Goal: Information Seeking & Learning: Check status

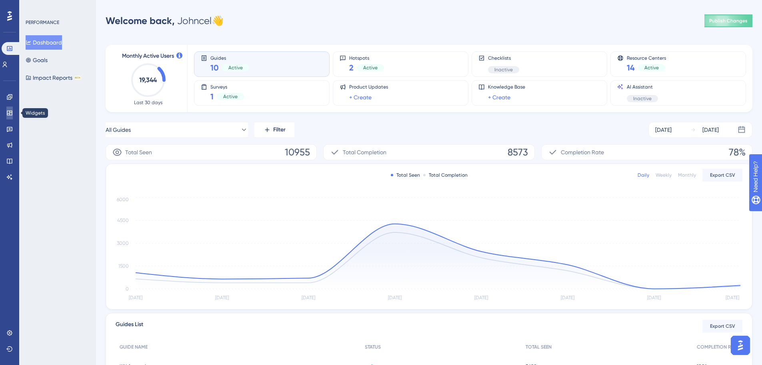
click at [11, 112] on icon at bounding box center [9, 113] width 6 height 6
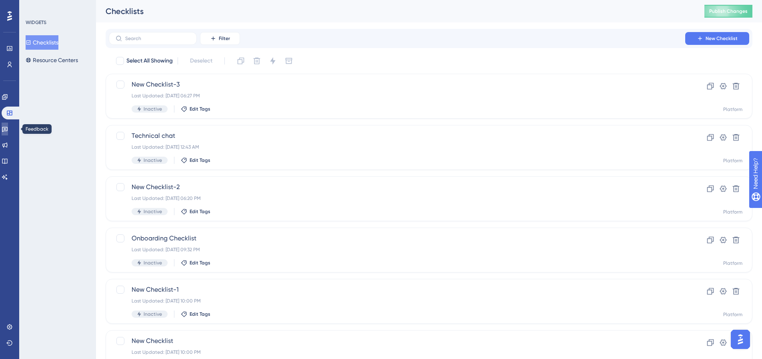
click at [8, 129] on link at bounding box center [5, 128] width 6 height 13
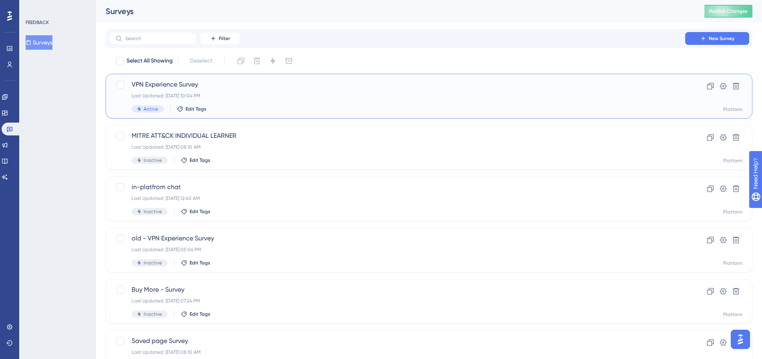
click at [200, 87] on span "VPN Experience Survey" at bounding box center [397, 85] width 531 height 10
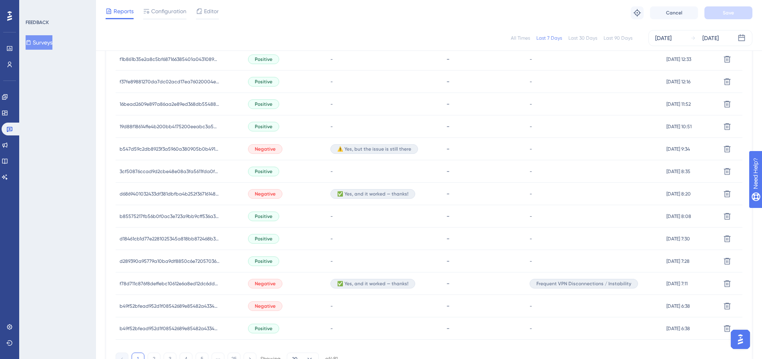
scroll to position [491, 0]
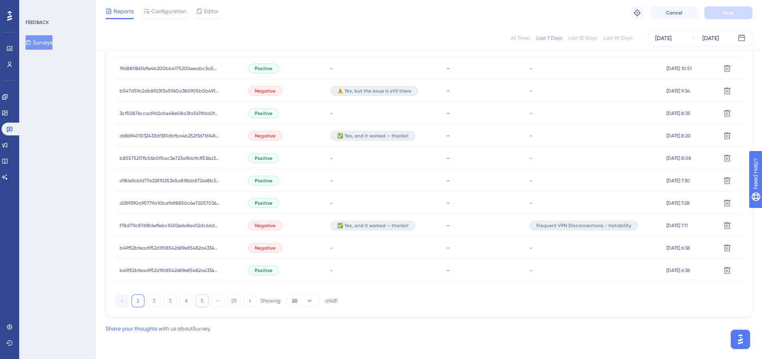
click at [199, 299] on button "5" at bounding box center [202, 300] width 13 height 13
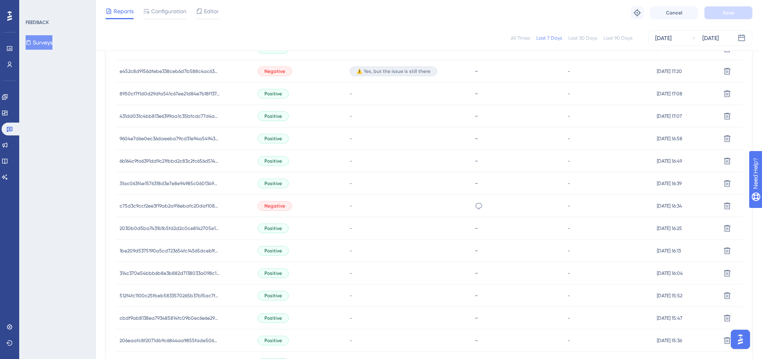
scroll to position [331, 0]
click at [208, 208] on span "c75d3c9ccf2ee3f19ab2a916ebafc20daf108bdda762fd58b69ba380ef9b19fa" at bounding box center [170, 206] width 100 height 6
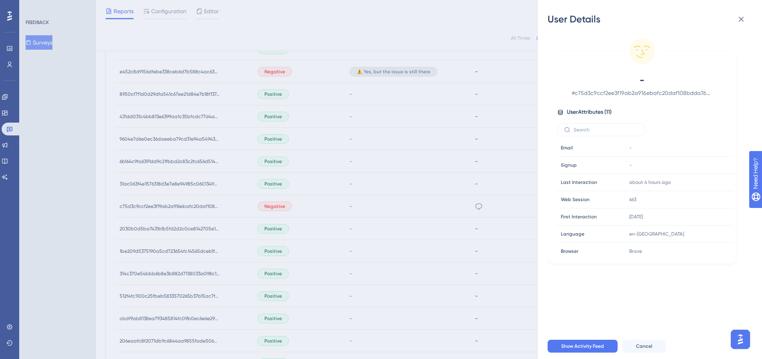
click at [278, 216] on div "User Details - # c75d3c9ccf2ee3f19ab2a916ebafc20daf108bdda762fd58b69ba380ef9b19…" at bounding box center [381, 179] width 762 height 359
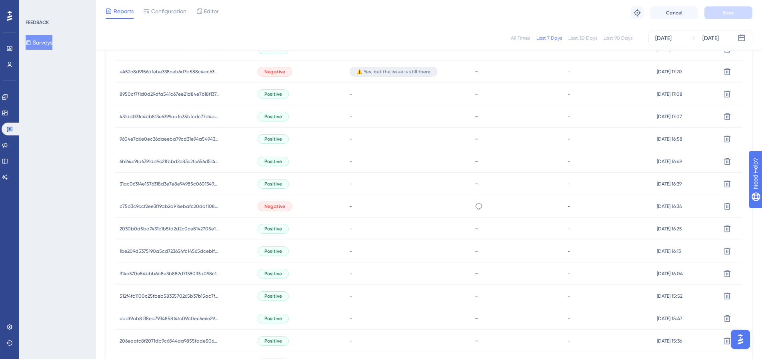
click at [279, 205] on span "Negative" at bounding box center [275, 206] width 21 height 6
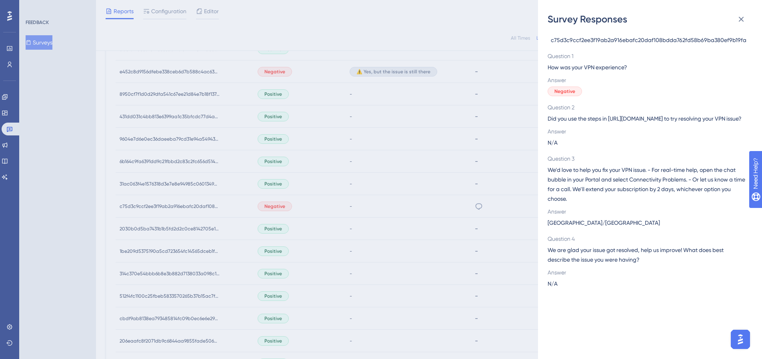
click at [641, 40] on span "c75d3c9ccf2ee3f19ab2a916ebafc20daf108bdda762fd58b69ba380ef9b19fa" at bounding box center [649, 40] width 196 height 10
copy span "c75d3c9ccf2ee3f19ab2a916ebafc20daf108bdda762fd58b69ba380ef9b19fa"
click at [278, 134] on div "Survey Responses c75d3c9ccf2ee3f19ab2a916ebafc20daf108bdda762fd58b69ba380ef9b19…" at bounding box center [381, 179] width 762 height 359
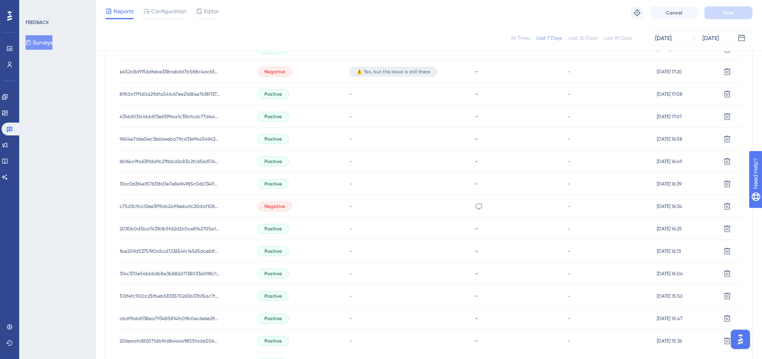
click at [283, 67] on div "Negative" at bounding box center [275, 72] width 34 height 10
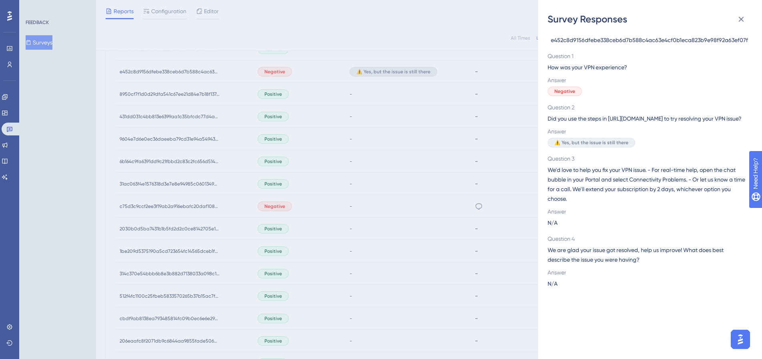
click at [654, 40] on span "e452c8d9156dfebe338ceb6d7b588c4ac63e4cf0b1eca823b9e98f92a63ef07f" at bounding box center [649, 40] width 197 height 10
copy span "e452c8d9156dfebe338ceb6d7b588c4ac63e4cf0b1eca823b9e98f92a63ef07f"
click at [273, 249] on div "Survey Responses e452c8d9156dfebe338ceb6d7b588c4ac63e4cf0b1eca823b9e98f92a63ef0…" at bounding box center [381, 179] width 762 height 359
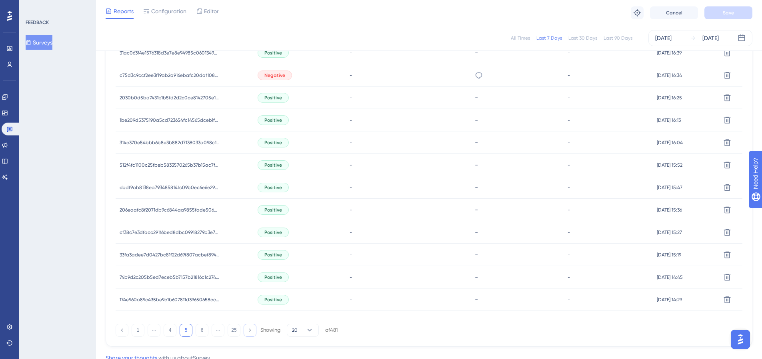
scroll to position [491, 0]
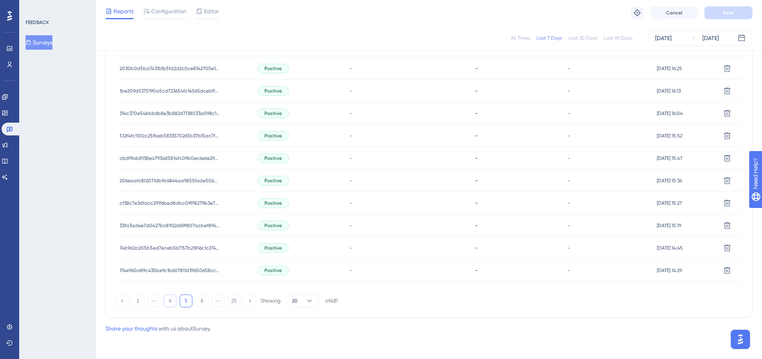
click at [167, 300] on button "4" at bounding box center [170, 300] width 13 height 13
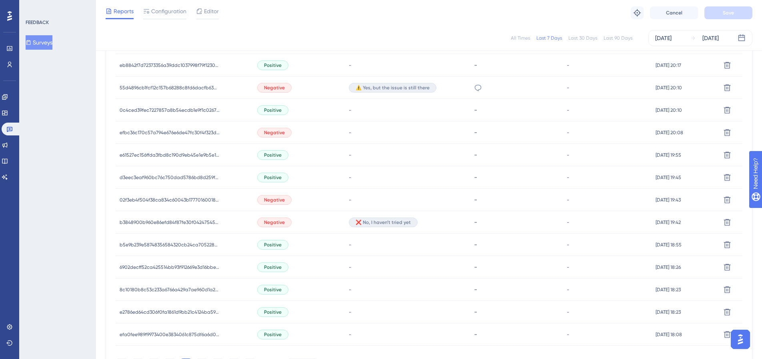
scroll to position [411, 0]
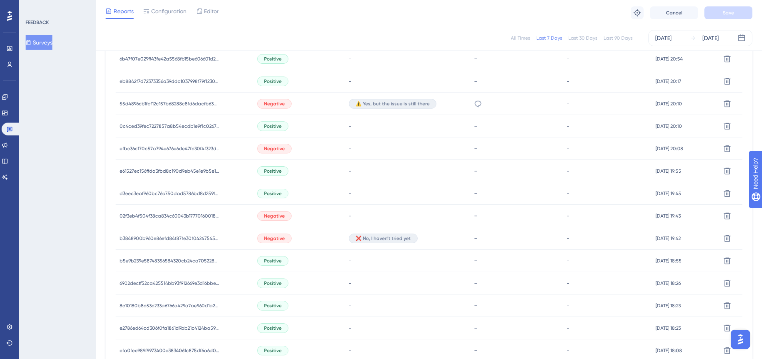
click at [277, 235] on span "Negative" at bounding box center [274, 238] width 21 height 6
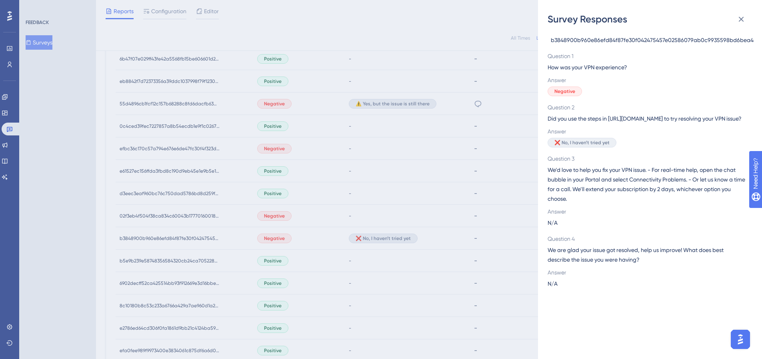
click at [664, 40] on span "b3848900b960e86efd84f87fe30f042475457e02586079ab0c9935598bd6bea4" at bounding box center [652, 40] width 203 height 10
copy span "b3848900b960e86efd84f87fe30f042475457e02586079ab0c9935598bd6bea4"
click at [291, 222] on div "Survey Responses b3848900b960e86efd84f87fe30f042475457e02586079ab0c9935598bd6be…" at bounding box center [381, 179] width 762 height 359
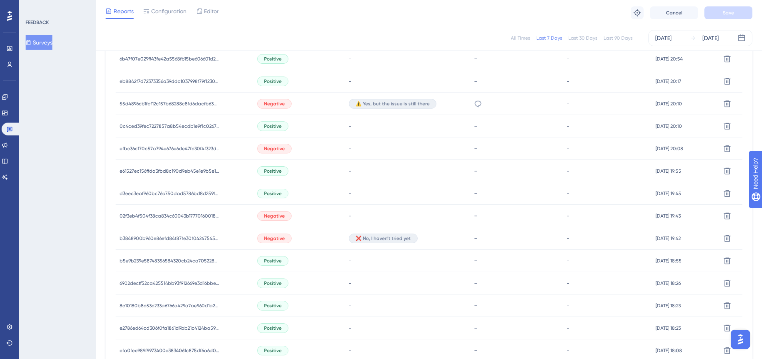
click at [278, 216] on span "Negative" at bounding box center [274, 216] width 21 height 6
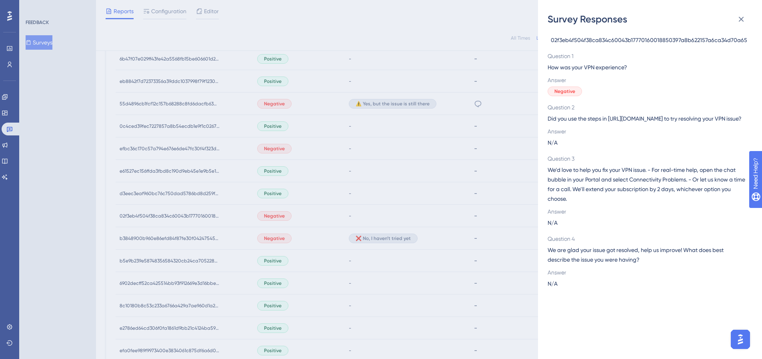
click at [586, 40] on span "02f3eb4f504f38ca834c60043b17770160018850397a8b622157a6ca34d70a65" at bounding box center [649, 40] width 197 height 10
copy span "02f3eb4f504f38ca834c60043b17770160018850397a8b622157a6ca34d70a65"
click at [270, 104] on div "Survey Responses 02f3eb4f504f38ca834c60043b17770160018850397a8b622157a6ca34d70a…" at bounding box center [381, 179] width 762 height 359
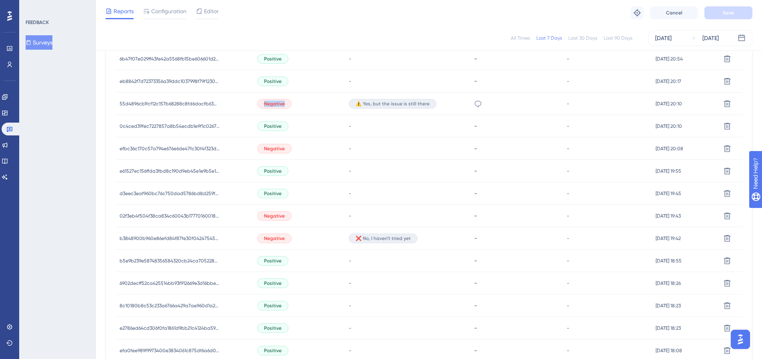
click at [271, 104] on span "Negative" at bounding box center [274, 103] width 21 height 6
click at [279, 103] on span "Negative" at bounding box center [274, 103] width 21 height 6
click at [258, 104] on div "Negative" at bounding box center [274, 104] width 34 height 10
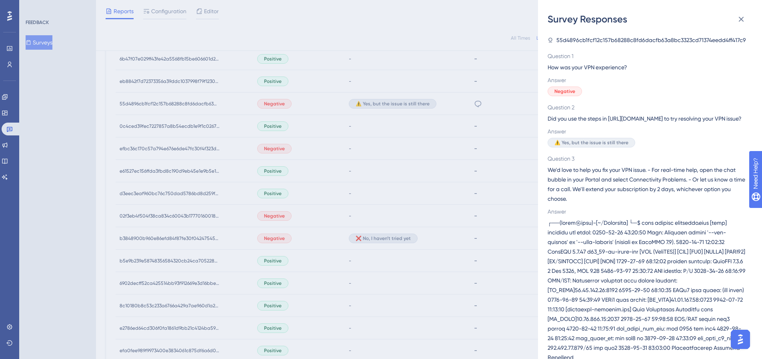
click at [604, 43] on span "55d4896cb1fcf12c157b68288c8fd6dacfb63a8bc3323cd71374eedd4ff417c9" at bounding box center [652, 40] width 190 height 10
copy span "55d4896cb1fcf12c157b68288c8fd6dacfb63a8bc3323cd71374eedd4ff417c9"
click at [311, 136] on div "Survey Responses 55d4896cb1fcf12c157b68288c8fd6dacfb63a8bc3323cd71374eedd4ff417…" at bounding box center [381, 179] width 762 height 359
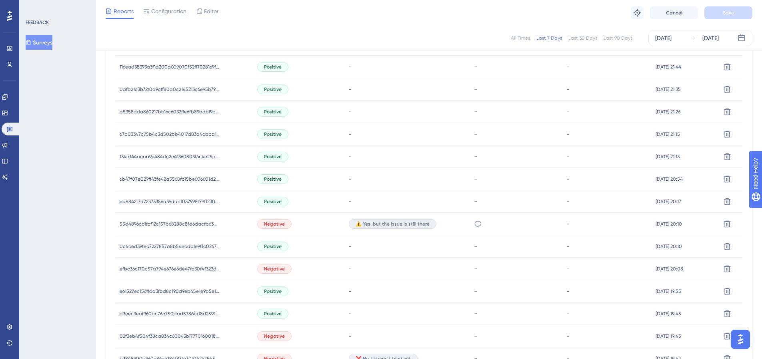
scroll to position [130, 0]
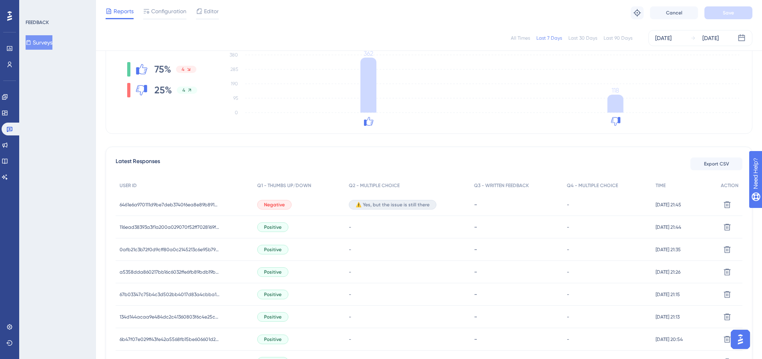
click at [281, 202] on span "Negative" at bounding box center [274, 204] width 21 height 6
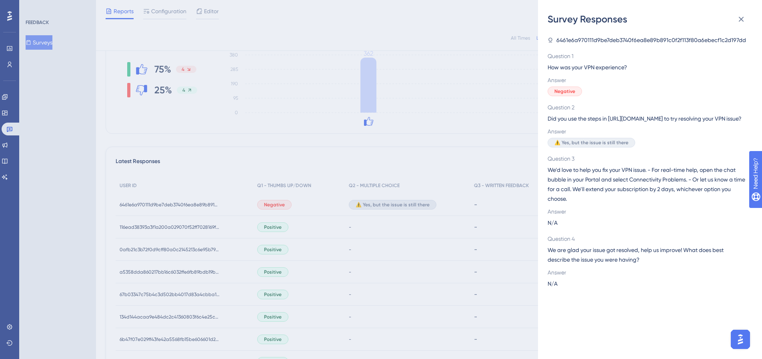
click at [601, 41] on span "6461e6a970111d9be7deb3740f6ea8e89b891c0f2f113f80a6ebecf1c2d197dd" at bounding box center [652, 40] width 190 height 10
copy span "6461e6a970111d9be7deb3740f6ea8e89b891c0f2f113f80a6ebecf1c2d197dd"
click at [375, 191] on div "Survey Responses 6461e6a970111d9be7deb3740f6ea8e89b891c0f2f113f80a6ebecf1c2d197…" at bounding box center [381, 179] width 762 height 359
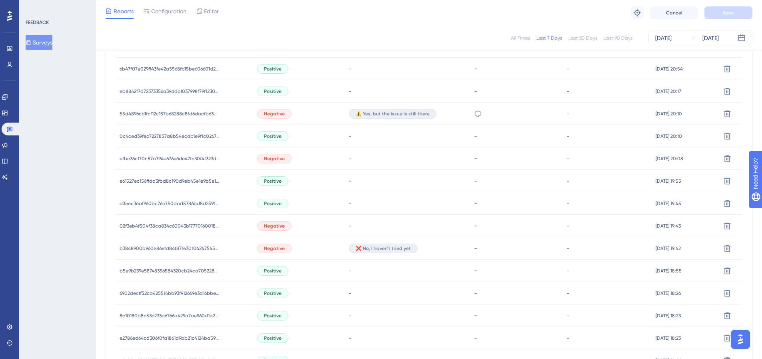
scroll to position [491, 0]
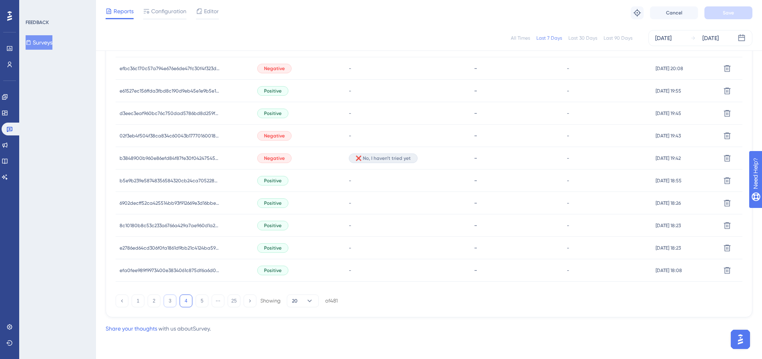
click at [166, 303] on button "3" at bounding box center [170, 300] width 13 height 13
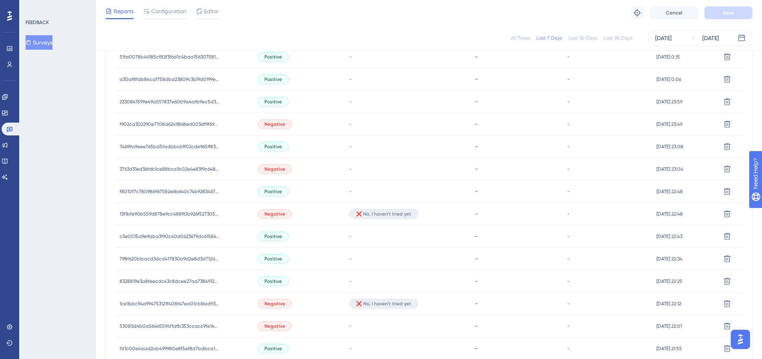
scroll to position [291, 0]
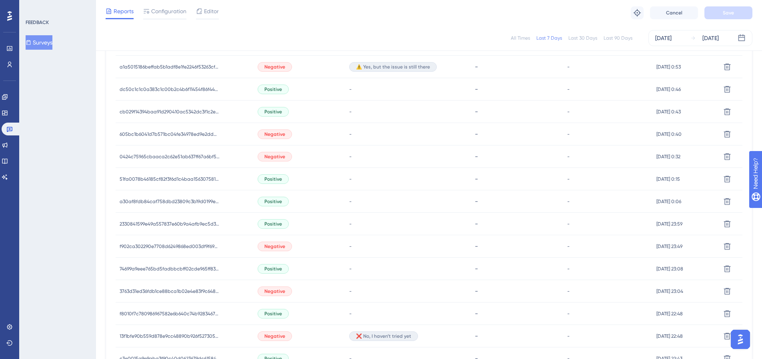
click at [277, 68] on span "Negative" at bounding box center [275, 67] width 21 height 6
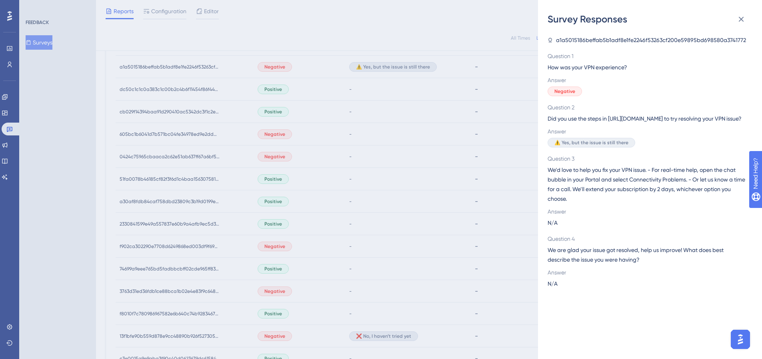
click at [614, 42] on span "a1a5015186beffab5b1adf8e1fe2246f53263cf200e59895bd698580a3741772" at bounding box center [651, 40] width 190 height 10
copy span "a1a5015186beffab5b1adf8e1fe2246f53263cf200e59895bd698580a3741772"
click at [226, 270] on div "Survey Responses a1a5015186beffab5b1adf8e1fe2246f53263cf200e59895bd698580a37417…" at bounding box center [381, 179] width 762 height 359
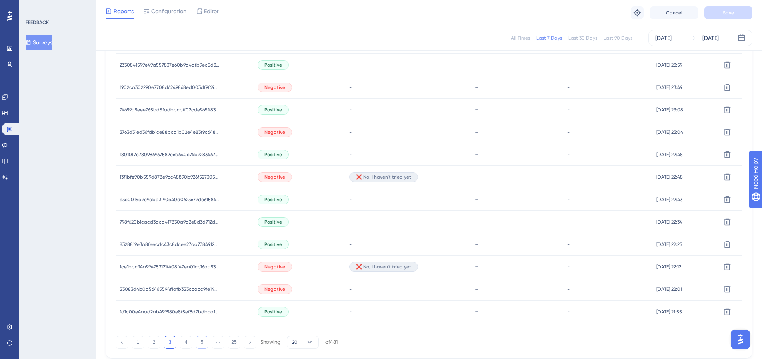
scroll to position [491, 0]
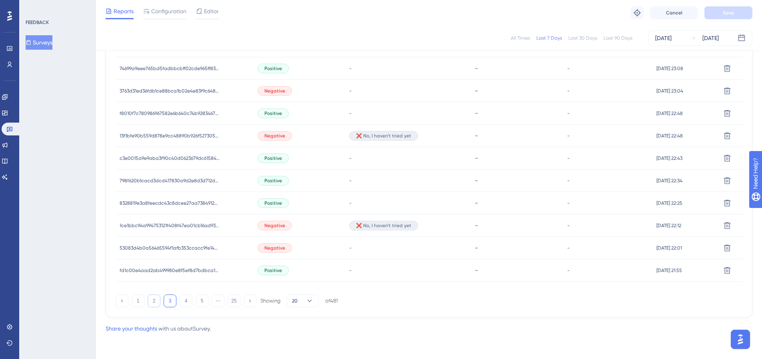
click at [155, 302] on button "2" at bounding box center [154, 300] width 13 height 13
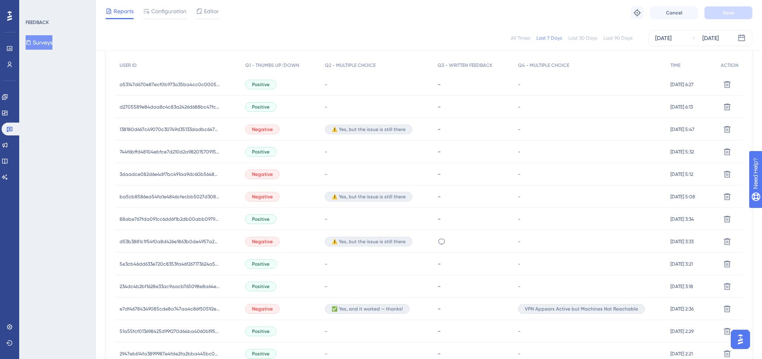
scroll to position [171, 0]
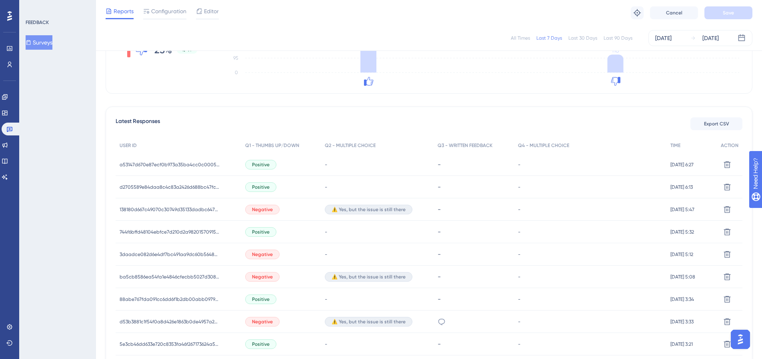
click at [259, 211] on span "Negative" at bounding box center [262, 209] width 21 height 6
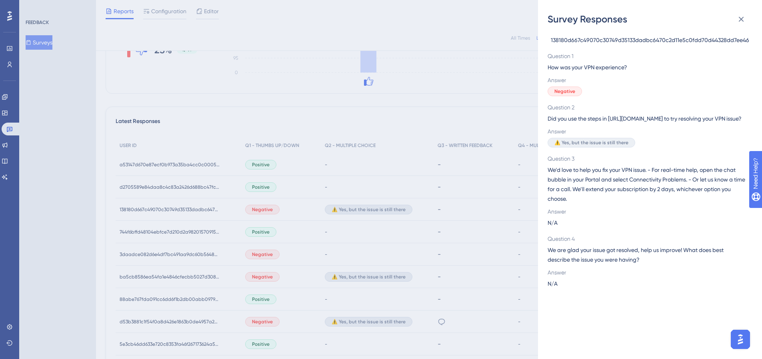
click at [600, 43] on span "138180d667c49070c30749d35133dadbc6470c2d11e5c0fdd70d44328dd7ee46" at bounding box center [650, 40] width 199 height 10
copy span "138180d667c49070c30749d35133dadbc6470c2d11e5c0fdd70d44328dd7ee46"
click at [176, 281] on div "Survey Responses 138180d667c49070c30749d35133dadbc6470c2d11e5c0fdd70d44328dd7ee…" at bounding box center [381, 179] width 762 height 359
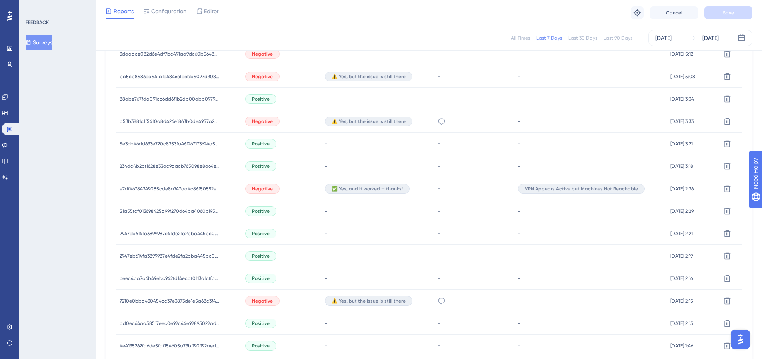
scroll to position [491, 0]
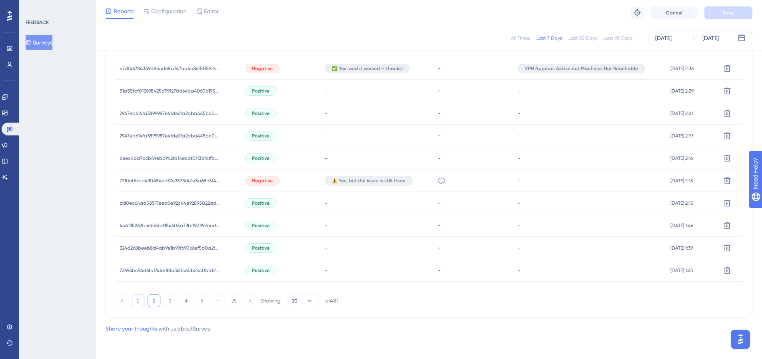
click at [138, 301] on button "1" at bounding box center [138, 300] width 13 height 13
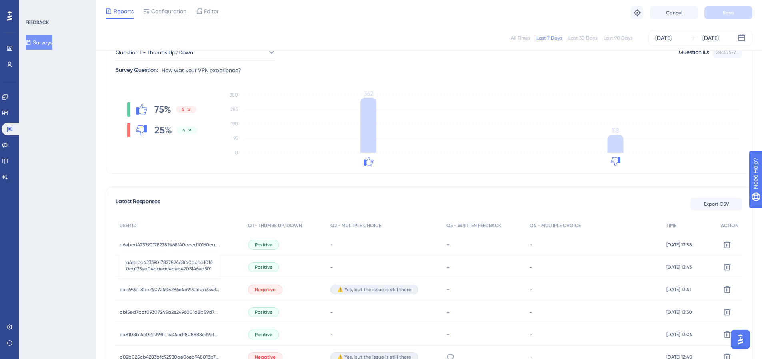
scroll to position [251, 0]
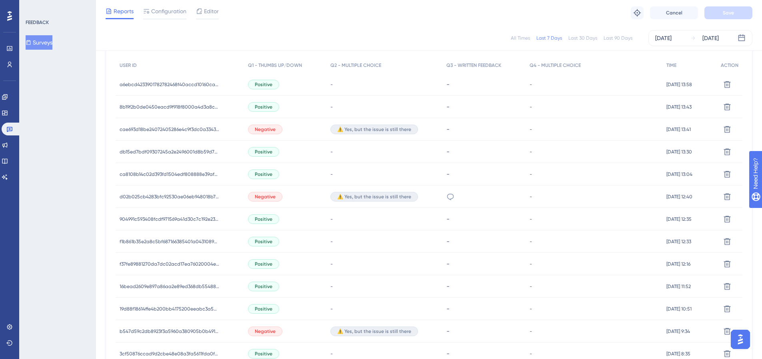
click at [263, 130] on span "Negative" at bounding box center [265, 129] width 21 height 6
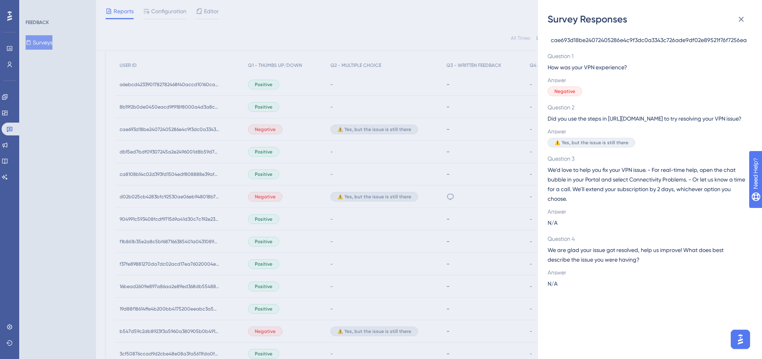
click at [607, 40] on span "cae693d18be24072405286e4c9f3dc0a3343c726ade9df02e89521f76f7256ea" at bounding box center [649, 40] width 196 height 10
copy span "cae693d18be24072405286e4c9f3dc0a3343c726ade9df02e89521f76f7256ea"
click at [271, 198] on div "Survey Responses cae693d18be24072405286e4c9f3dc0a3343c726ade9df02e89521f76f7256…" at bounding box center [381, 179] width 762 height 359
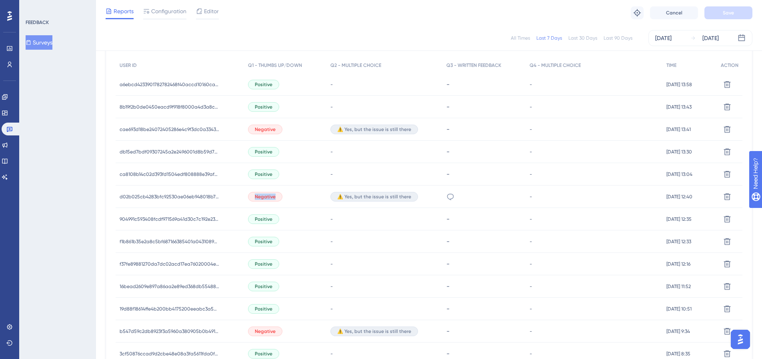
click at [271, 198] on span "Negative" at bounding box center [265, 196] width 21 height 6
click at [201, 198] on span "d02b025cb4283bfc92530ae06eb948018b75fcd01cbf26a2adf336faa145cdca" at bounding box center [170, 196] width 100 height 6
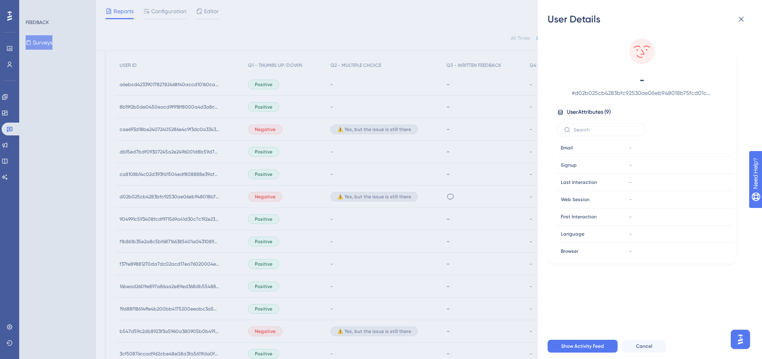
click at [236, 202] on div "User Details - # d02b025cb4283bfc92530ae06eb948018b75fcd01cbf26a2adf336faa145cd…" at bounding box center [381, 179] width 762 height 359
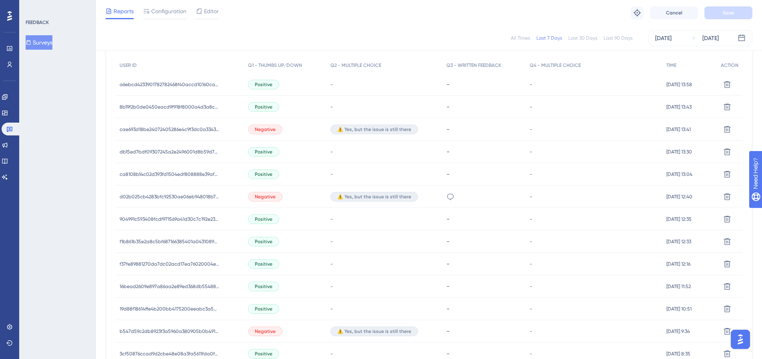
click at [263, 197] on span "Negative" at bounding box center [265, 196] width 21 height 6
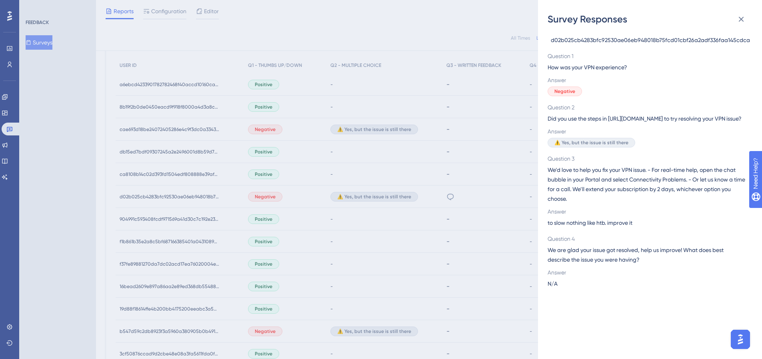
click at [604, 40] on span "d02b025cb4283bfc92530ae06eb948018b75fcd01cbf26a2adf336faa145cdca" at bounding box center [650, 40] width 199 height 10
copy span "d02b025cb4283bfc92530ae06eb948018b75fcd01cbf26a2adf336faa145cdca"
click at [265, 194] on div "Survey Responses d02b025cb4283bfc92530ae06eb948018b75fcd01cbf26a2adf336faa145cd…" at bounding box center [381, 179] width 762 height 359
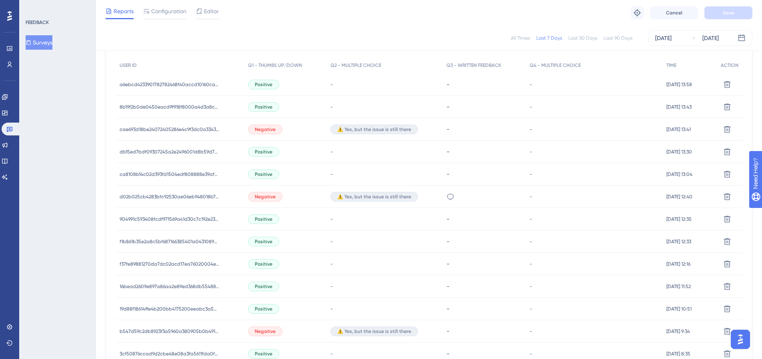
click at [264, 330] on span "Negative" at bounding box center [265, 331] width 21 height 6
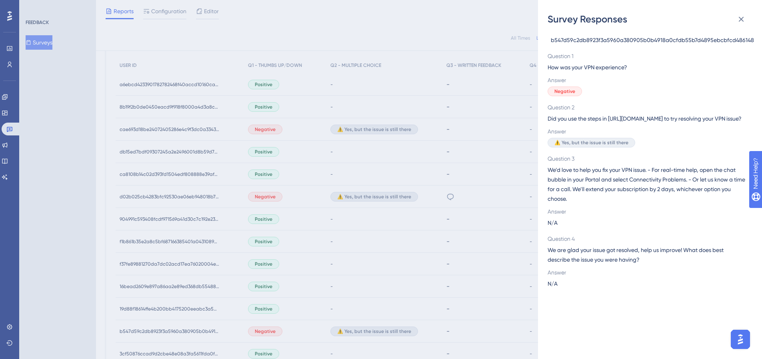
click at [597, 41] on span "b547d59c2db8923f3a5960a380905b0b4918a0cfdb55b7d4895ebcbfcd486148" at bounding box center [652, 40] width 203 height 10
click at [287, 265] on div "Survey Responses b547d59c2db8923f3a5960a380905b0b4918a0cfdb55b7d4895ebcbfcd4861…" at bounding box center [381, 179] width 762 height 359
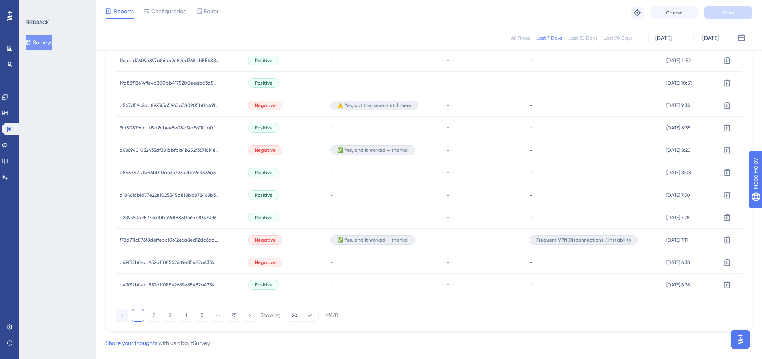
scroll to position [491, 0]
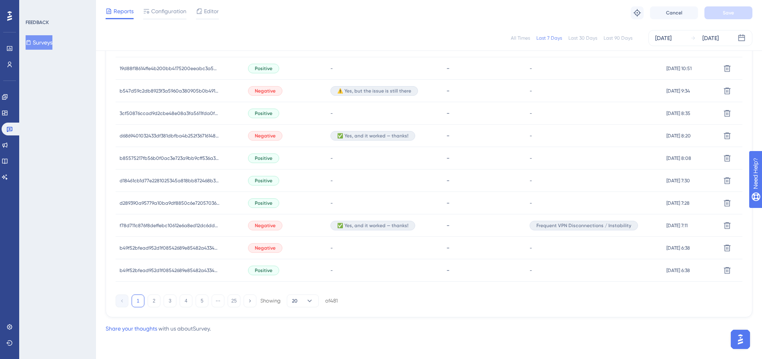
click at [271, 250] on span "Negative" at bounding box center [265, 248] width 21 height 6
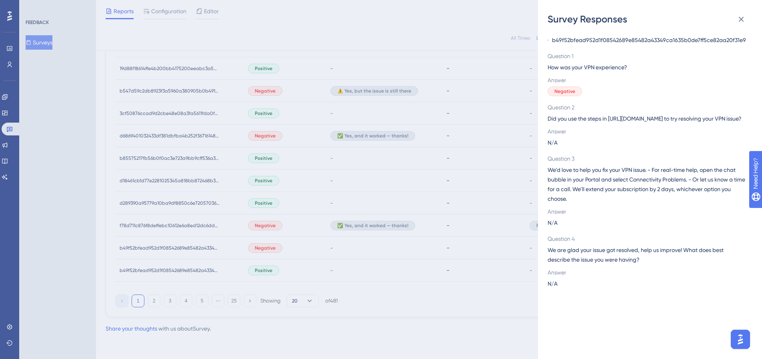
click at [609, 41] on span "b49f52bfead952d1f08542689e85482a43349ca1635b0de7ff5ce82aa20f31e9" at bounding box center [649, 40] width 194 height 10
click at [289, 257] on div "Survey Responses b49f52bfead952d1f08542689e85482a43349ca1635b0de7ff5ce82aa20f31…" at bounding box center [381, 179] width 762 height 359
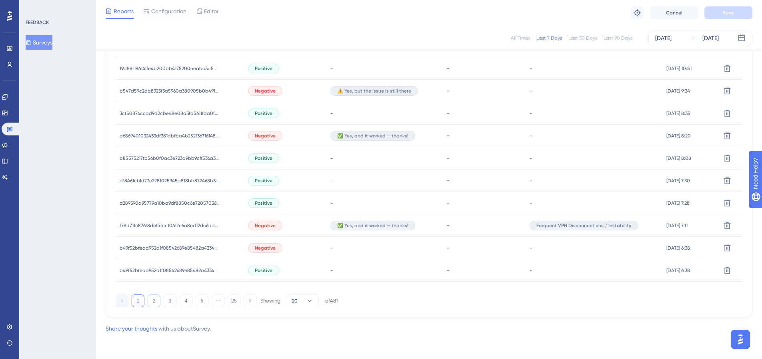
click at [154, 302] on button "2" at bounding box center [154, 300] width 13 height 13
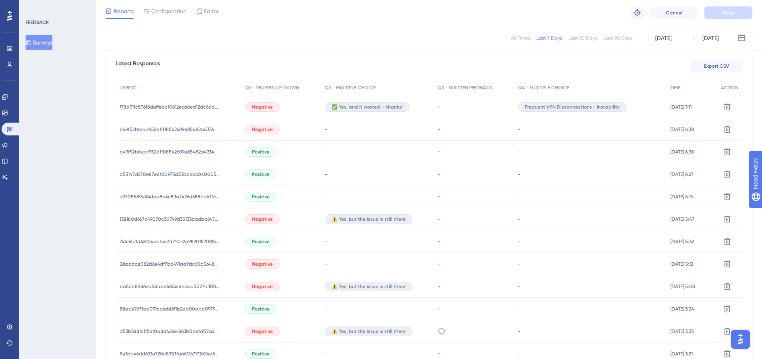
scroll to position [171, 0]
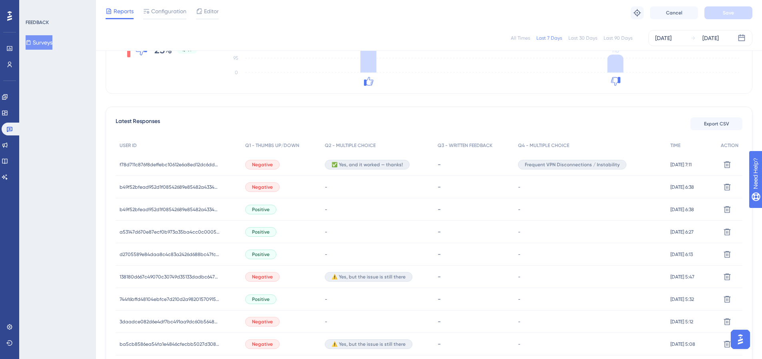
click at [262, 278] on span "Negative" at bounding box center [262, 276] width 21 height 6
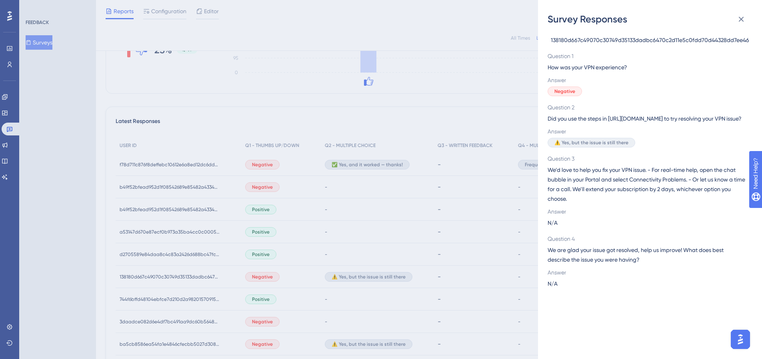
click at [648, 40] on span "138180d667c49070c30749d35133dadbc6470c2d11e5c0fdd70d44328dd7ee46" at bounding box center [650, 40] width 199 height 10
click at [290, 271] on div "Survey Responses 138180d667c49070c30749d35133dadbc6470c2d11e5c0fdd70d44328dd7ee…" at bounding box center [381, 179] width 762 height 359
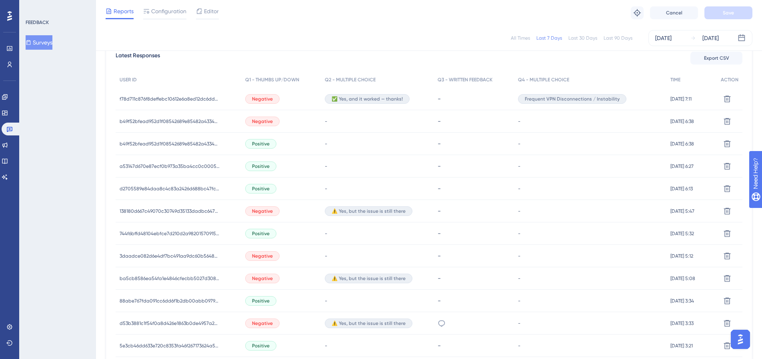
scroll to position [251, 0]
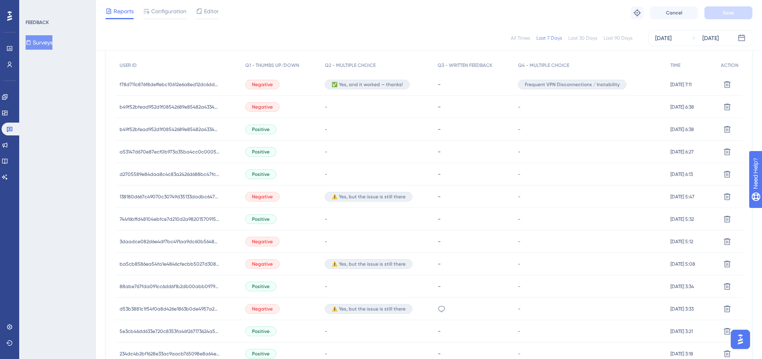
click at [299, 241] on div "Negative" at bounding box center [281, 241] width 80 height 22
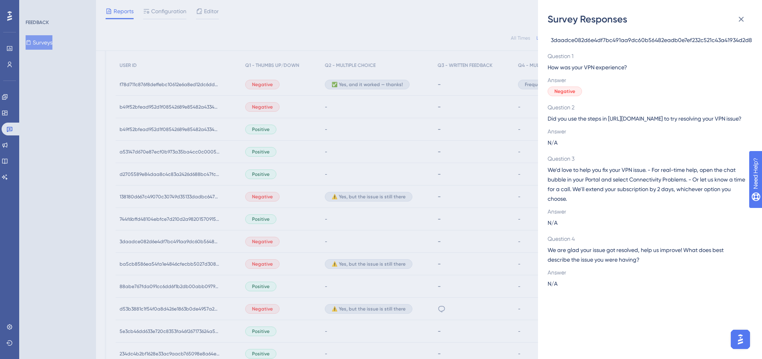
click at [561, 42] on span "3daadce082d6e4df7bc491aa9dc60b56482eadb0e7ef232c521c43a41934d2d8" at bounding box center [651, 40] width 201 height 10
click at [293, 241] on div "Survey Responses 3daadce082d6e4df7bc491aa9dc60b56482eadb0e7ef232c521c43a41934d2…" at bounding box center [381, 179] width 762 height 359
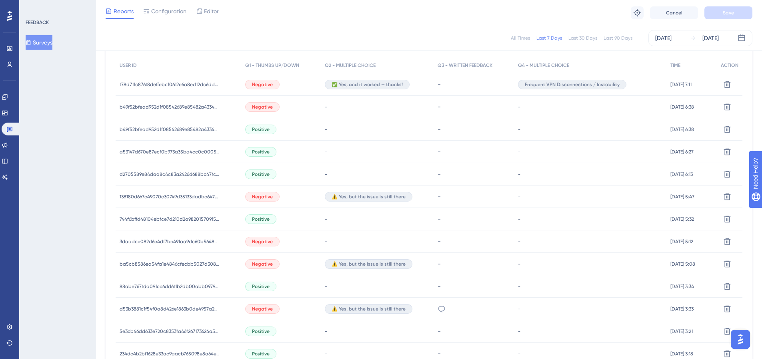
click at [301, 259] on div "Negative" at bounding box center [281, 264] width 80 height 22
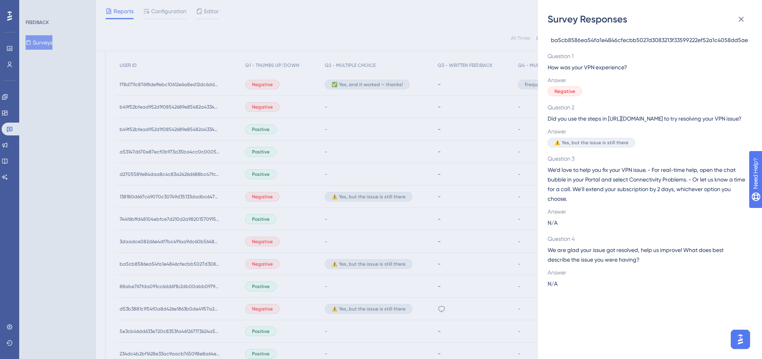
click at [600, 42] on span "ba5cb8586ea54fa1e4846cfecbb5027d3083213f33599222ef52a1c4058dd5ae" at bounding box center [649, 40] width 197 height 10
click at [324, 311] on div "Survey Responses ba5cb8586ea54fa1e4846cfecbb5027d3083213f33599222ef52a1c4058dd5…" at bounding box center [381, 179] width 762 height 359
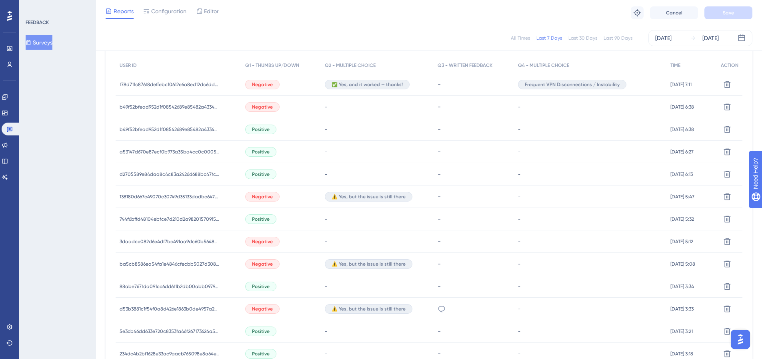
click at [341, 310] on span "⚠️ Yes, but the issue is still there" at bounding box center [369, 308] width 74 height 6
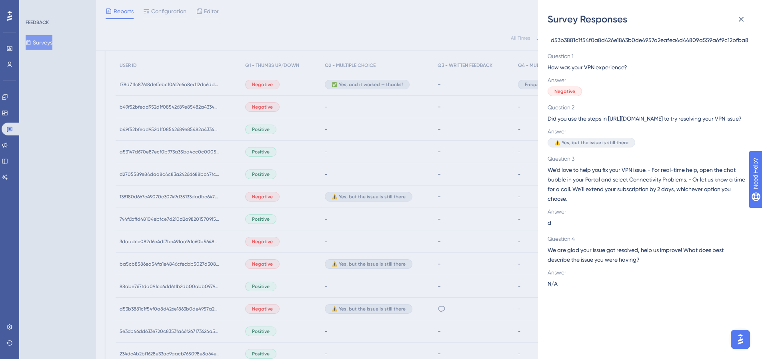
click at [610, 40] on span "d53b3881c1f54f0a8d426e1863b0de4957a2eafea4d44809a559a6f9c12bfba8" at bounding box center [650, 40] width 198 height 10
click at [294, 282] on div "Survey Responses d53b3881c1f54f0a8d426e1863b0de4957a2eafea4d44809a559a6f9c12bfb…" at bounding box center [381, 179] width 762 height 359
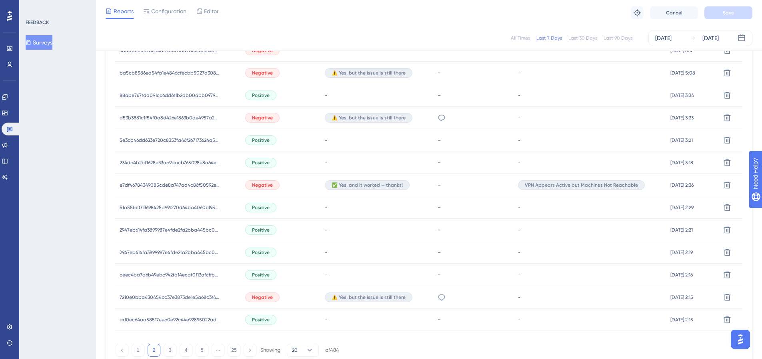
scroll to position [451, 0]
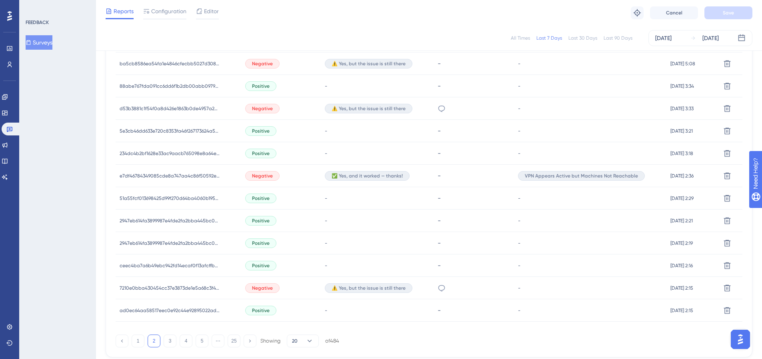
click at [343, 287] on span "⚠️ Yes, but the issue is still there" at bounding box center [369, 288] width 74 height 6
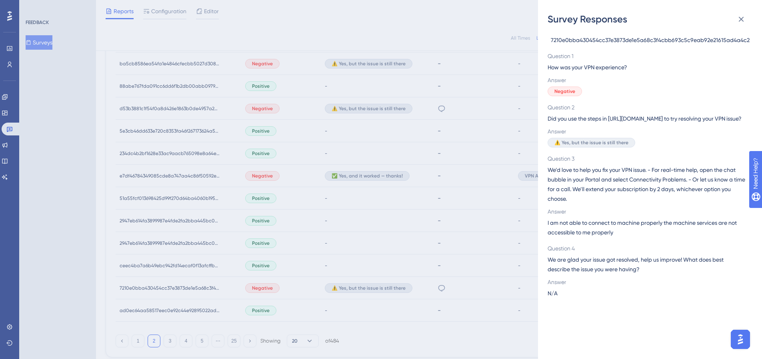
click at [618, 34] on div "7210e0bba430454cc37e3873de1e5a68c3f4cbb693c5c9eab92e21615ad4a4c2 Question 1 How…" at bounding box center [653, 192] width 211 height 333
click at [615, 40] on span "7210e0bba430454cc37e3873de1e5a68c3f4cbb693c5c9eab92e21615ad4a4c2" at bounding box center [650, 40] width 199 height 10
click at [166, 340] on div "Survey Responses 7210e0bba430454cc37e3873de1e5a68c3f4cbb693c5c9eab92e21615ad4a4…" at bounding box center [381, 179] width 762 height 359
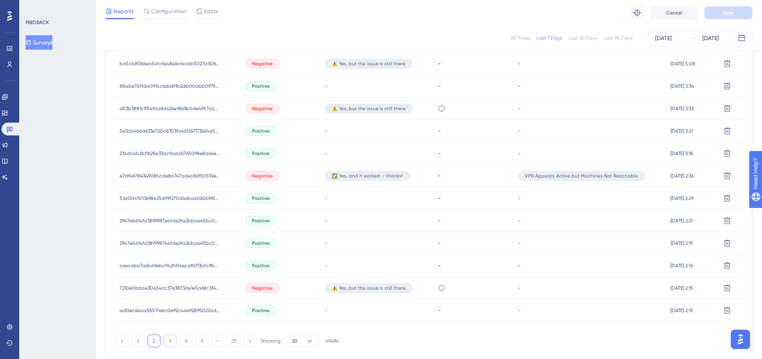
click at [167, 341] on button "3" at bounding box center [170, 340] width 13 height 13
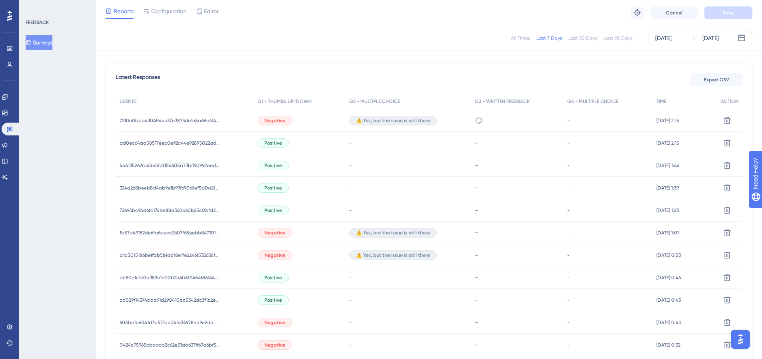
scroll to position [251, 0]
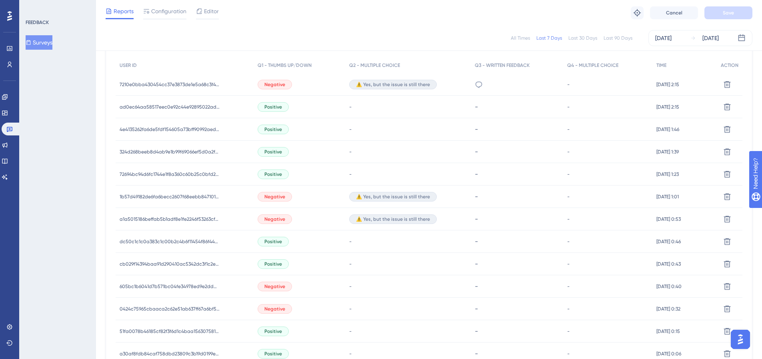
click at [286, 199] on div "Negative" at bounding box center [275, 197] width 34 height 10
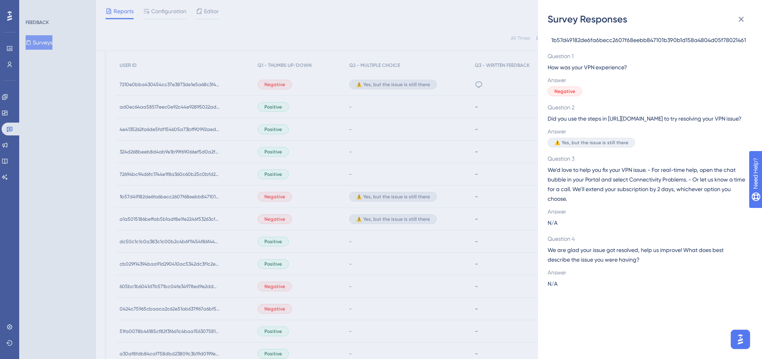
click at [590, 41] on span "1b57d49182de6fa6becc2607f68eebb847101b390b1d158a4804d05f78021461" at bounding box center [649, 40] width 195 height 10
